Goal: Browse casually

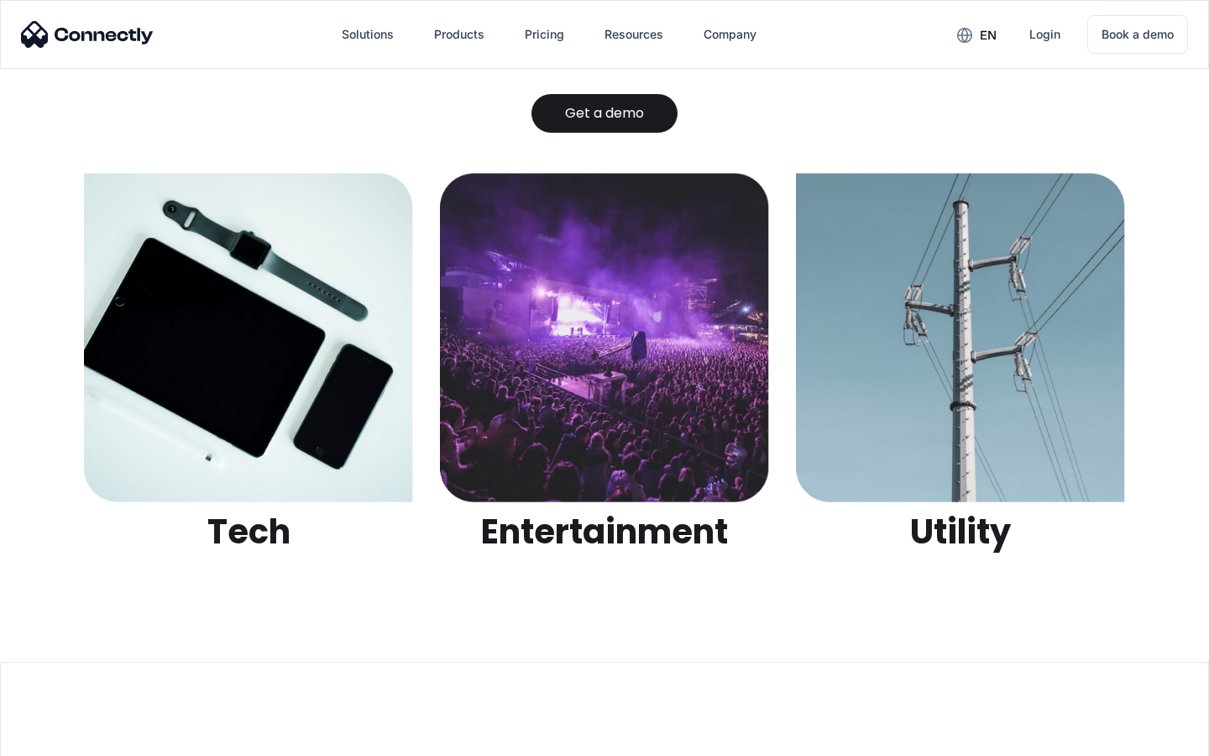
scroll to position [5296, 0]
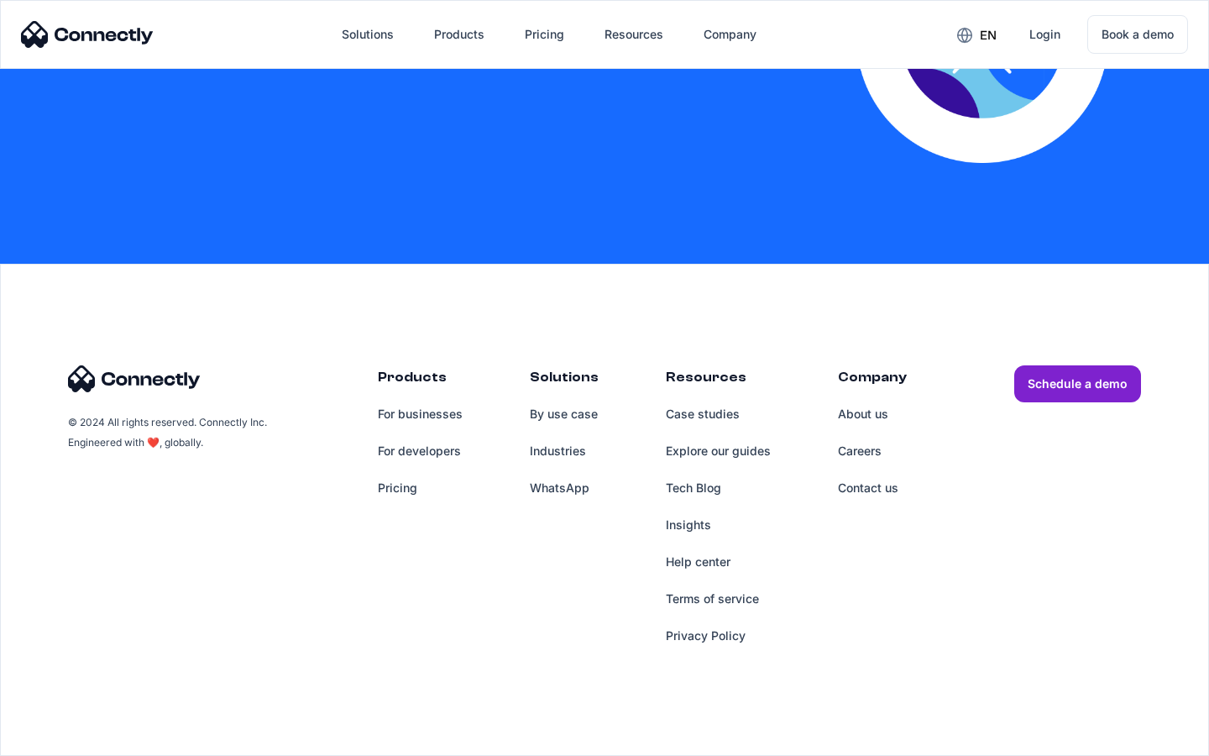
scroll to position [3689, 0]
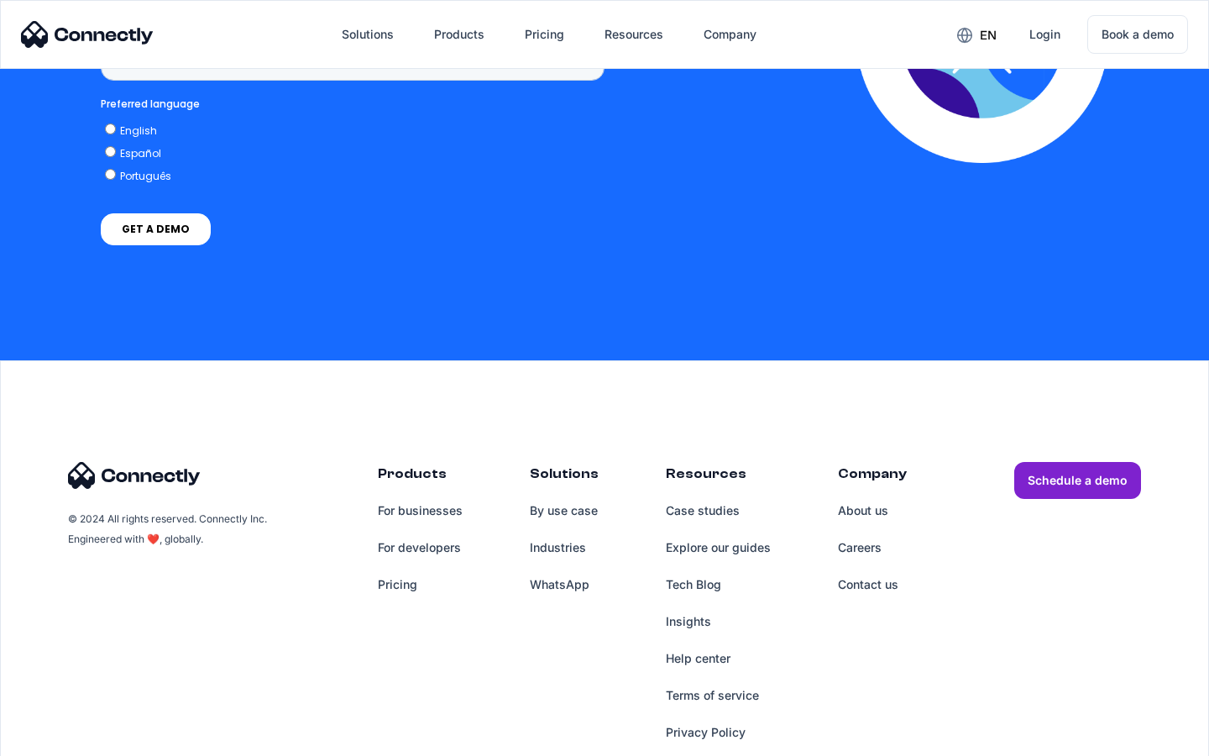
scroll to position [1258, 0]
